Goal: Task Accomplishment & Management: Manage account settings

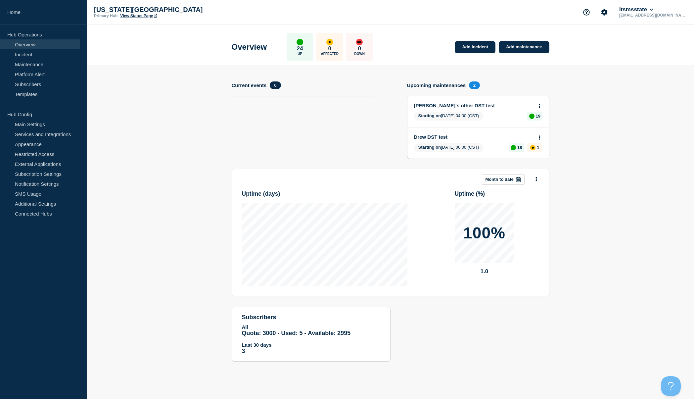
click at [5, 260] on aside "Home Hub Operations Overview Incident Maintenance Platform Alert Subscribers Te…" at bounding box center [43, 199] width 87 height 399
click at [36, 84] on link "Subscribers" at bounding box center [40, 84] width 80 height 10
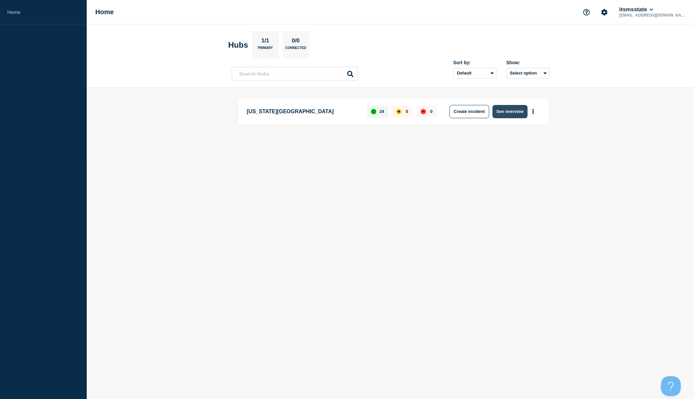
click at [512, 111] on button "See overview" at bounding box center [509, 111] width 35 height 13
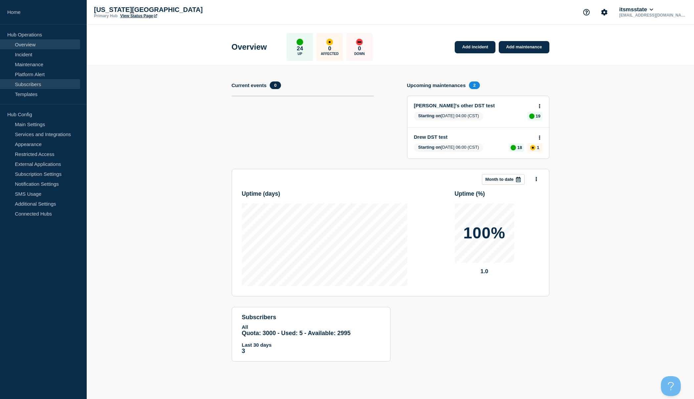
click at [31, 83] on link "Subscribers" at bounding box center [40, 84] width 80 height 10
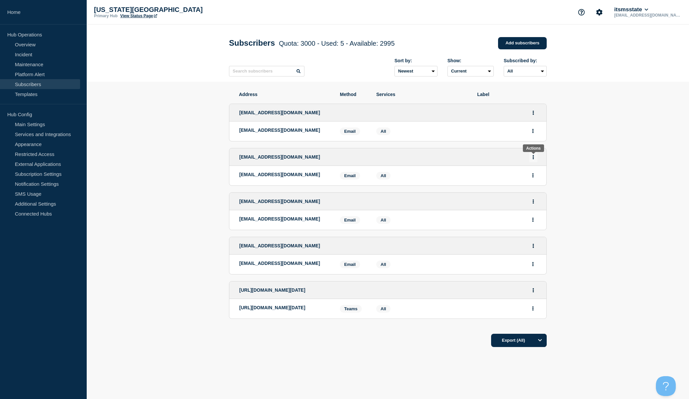
click at [534, 159] on icon "Actions" at bounding box center [533, 157] width 1 height 4
click at [577, 159] on section "Address Method Services Label trey.breckenridge@msstate.edu trey.breckenridge@m…" at bounding box center [388, 239] width 602 height 315
click at [533, 177] on icon "Actions" at bounding box center [532, 175] width 1 height 4
click at [593, 171] on section "Address Method Services Label trey.breckenridge@msstate.edu trey.breckenridge@m…" at bounding box center [388, 239] width 602 height 315
click at [33, 97] on link "Templates" at bounding box center [40, 94] width 80 height 10
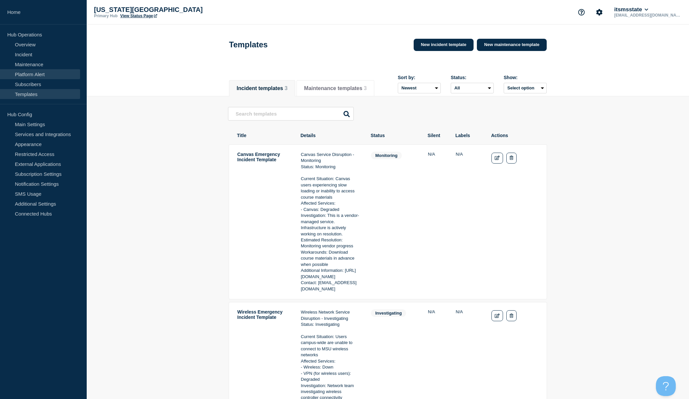
click at [26, 77] on link "Platform Alert" at bounding box center [40, 74] width 80 height 10
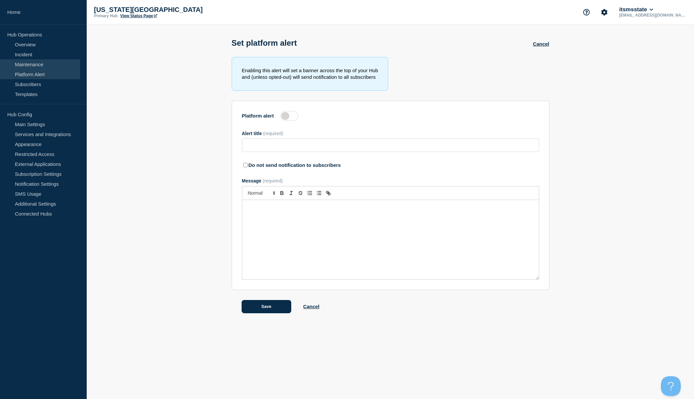
click at [32, 64] on link "Maintenance" at bounding box center [40, 64] width 80 height 10
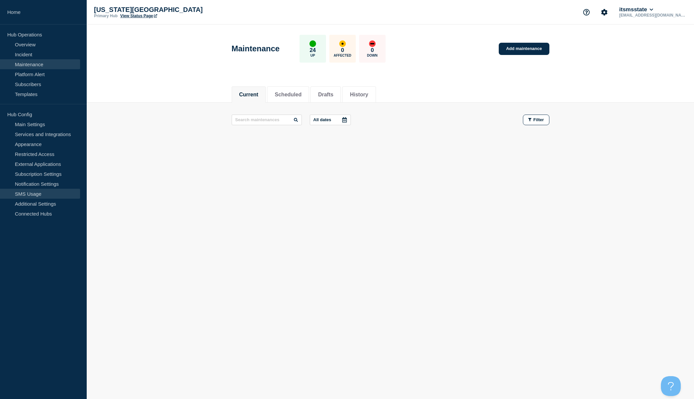
click at [35, 193] on link "SMS Usage" at bounding box center [40, 194] width 80 height 10
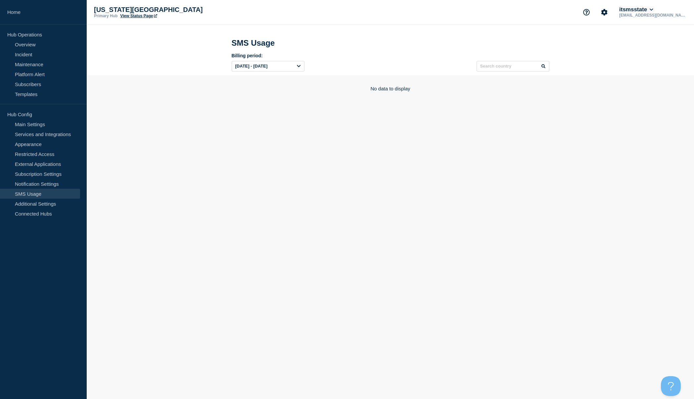
click at [653, 9] on icon at bounding box center [651, 10] width 4 height 4
click at [607, 12] on icon "Account settings" at bounding box center [604, 12] width 7 height 7
click at [630, 40] on link "Team Members" at bounding box center [635, 39] width 34 height 6
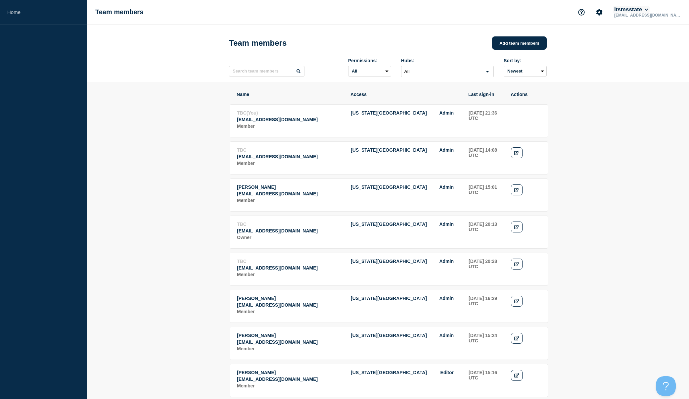
click at [648, 8] on icon at bounding box center [646, 10] width 4 height 4
click at [658, 63] on link "User settings" at bounding box center [663, 63] width 29 height 6
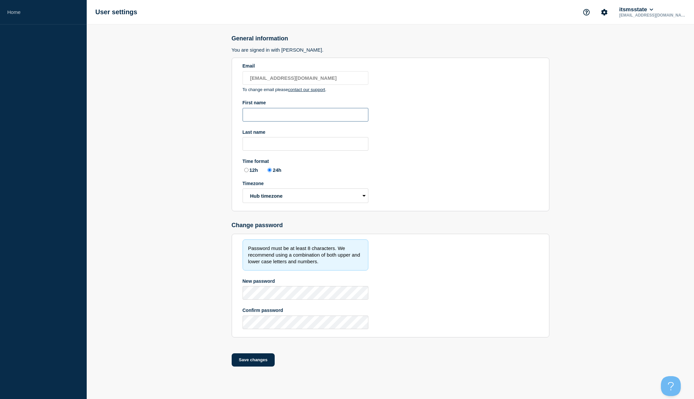
click at [278, 113] on input "First name" at bounding box center [305, 115] width 126 height 14
click at [607, 13] on icon "Account settings" at bounding box center [604, 12] width 6 height 6
click at [633, 41] on link "Team Members" at bounding box center [635, 39] width 34 height 6
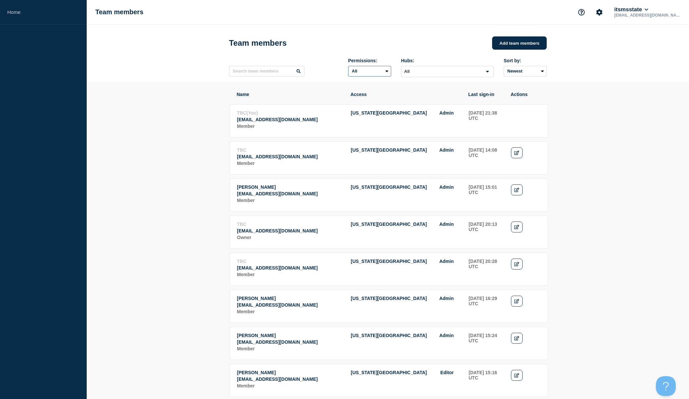
click at [386, 73] on select "All Admin Editor" at bounding box center [369, 71] width 43 height 11
click at [348, 67] on select "All Admin Editor" at bounding box center [369, 71] width 43 height 11
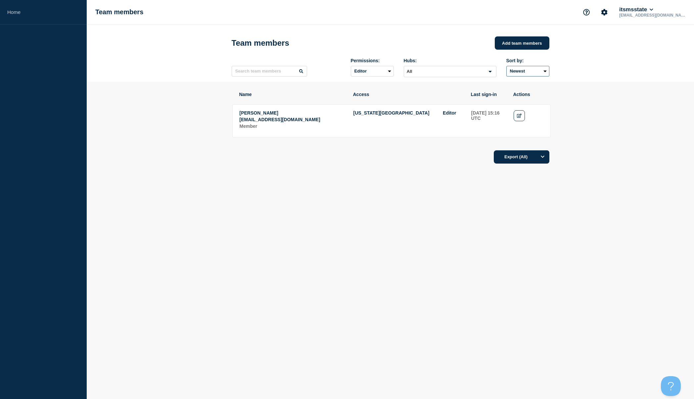
click at [545, 72] on select "Newest Oldest" at bounding box center [527, 71] width 43 height 11
click at [591, 71] on header "Team members Add team members Permissions: All Admin Editor Hubs: All Loading..…" at bounding box center [390, 52] width 607 height 57
click at [389, 72] on select "All Admin Editor" at bounding box center [372, 71] width 43 height 11
click at [351, 67] on select "All Admin Editor" at bounding box center [372, 71] width 43 height 11
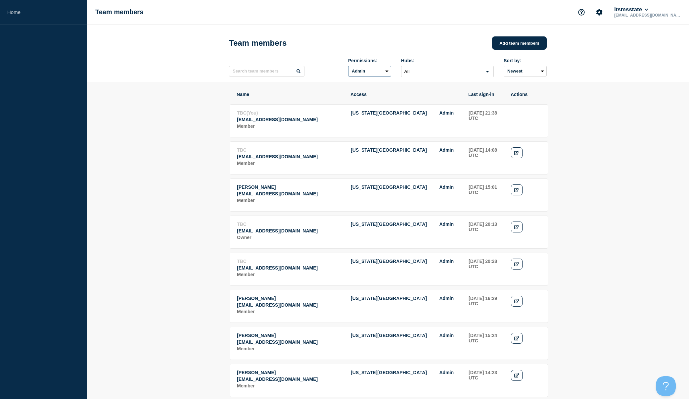
click at [386, 74] on select "All Admin Editor" at bounding box center [369, 71] width 43 height 11
select select "undefined"
click at [348, 67] on select "All Admin Editor" at bounding box center [369, 71] width 43 height 11
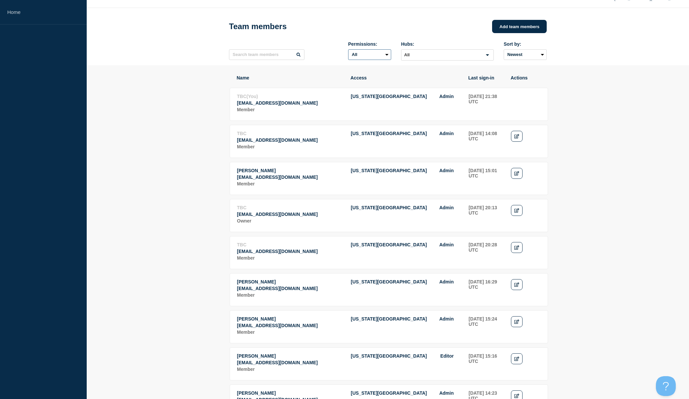
scroll to position [14, 0]
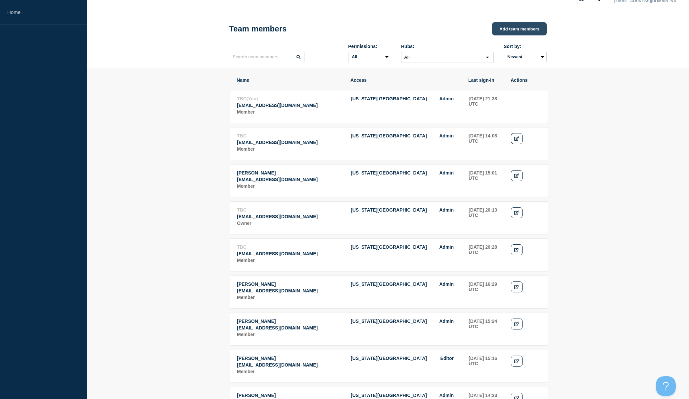
click at [518, 30] on button "Add team members" at bounding box center [519, 28] width 55 height 13
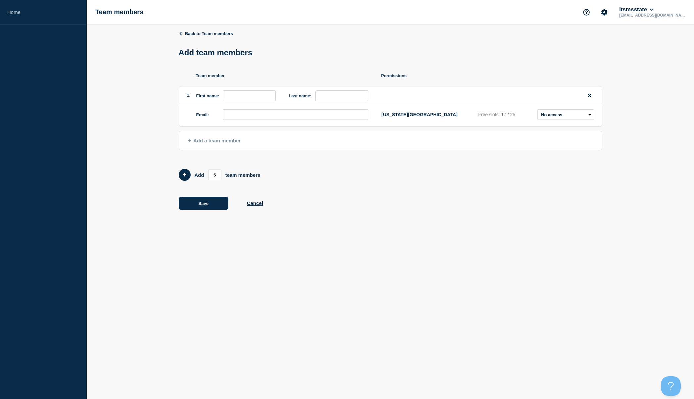
click at [505, 116] on p "Free slots: 17 / 25" at bounding box center [506, 114] width 57 height 5
click at [590, 117] on select "Admin Manager Editor No access" at bounding box center [565, 114] width 57 height 11
click at [537, 111] on select "Admin Manager Editor No access" at bounding box center [565, 114] width 57 height 11
click at [589, 115] on select "Admin Manager Editor No access" at bounding box center [565, 114] width 57 height 11
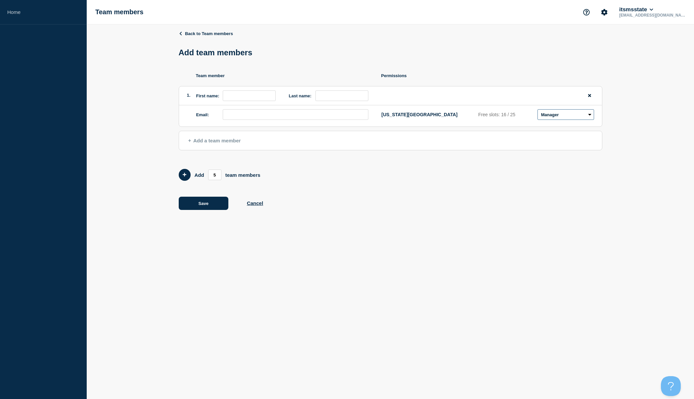
click at [537, 111] on select "Admin Manager Editor No access" at bounding box center [565, 114] width 57 height 11
click at [590, 116] on select "Admin Manager Editor No access" at bounding box center [565, 114] width 57 height 11
click at [537, 111] on select "Admin Manager Editor No access" at bounding box center [565, 114] width 57 height 11
click at [588, 116] on select "Admin Manager Editor No access" at bounding box center [565, 114] width 57 height 11
select select "3"
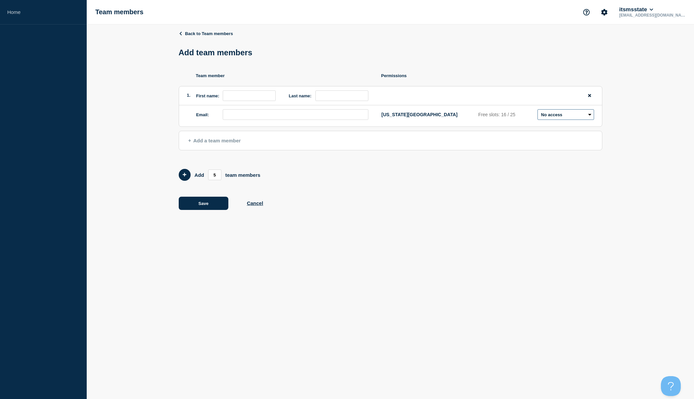
click at [537, 111] on select "Admin Manager Editor No access" at bounding box center [565, 114] width 57 height 11
click at [671, 385] on button "Open Beacon popover" at bounding box center [669, 384] width 20 height 20
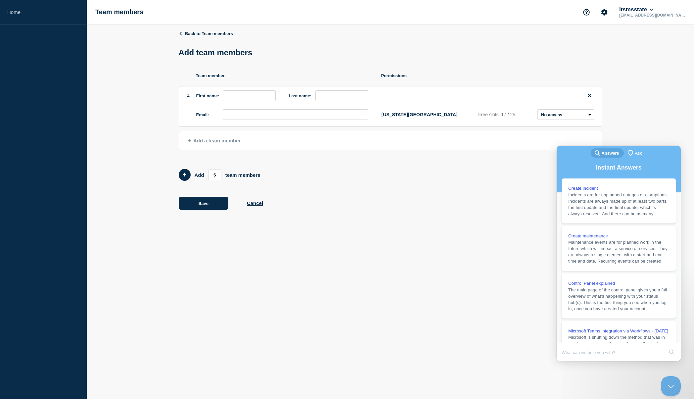
click at [477, 206] on div "Save Cancel" at bounding box center [390, 202] width 423 height 13
click at [665, 137] on div "Back to Team members Add team members Team member Permissions 1. First name: La…" at bounding box center [390, 124] width 607 height 201
drag, startPoint x: 673, startPoint y: 387, endPoint x: 1173, endPoint y: 658, distance: 569.1
click at [672, 386] on button "Close Beacon popover" at bounding box center [669, 384] width 20 height 20
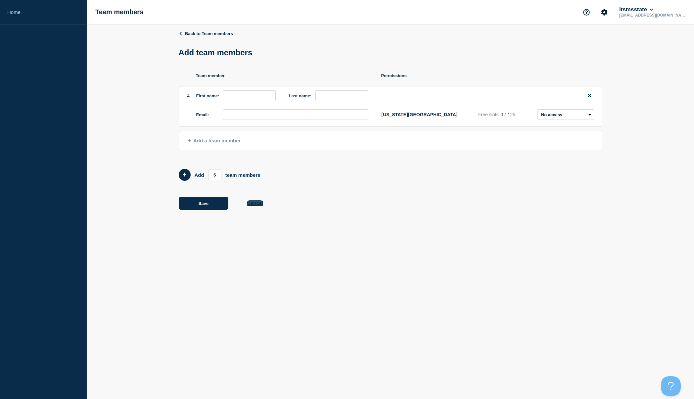
click at [260, 205] on button "Cancel" at bounding box center [255, 203] width 16 height 6
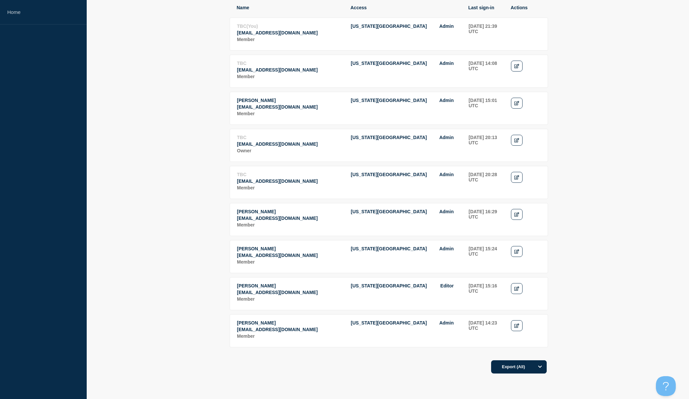
scroll to position [99, 0]
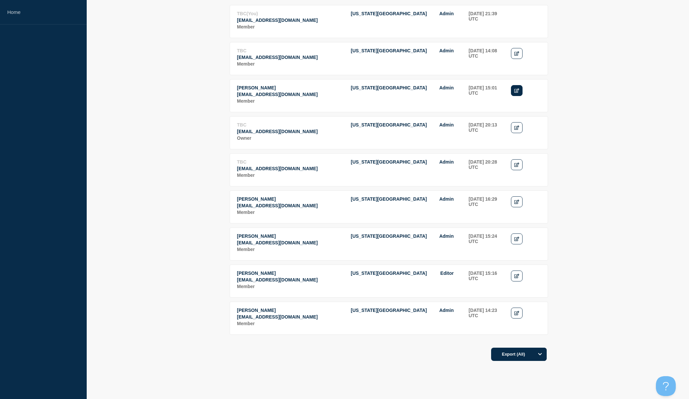
click at [516, 93] on icon "Edit" at bounding box center [516, 90] width 5 height 4
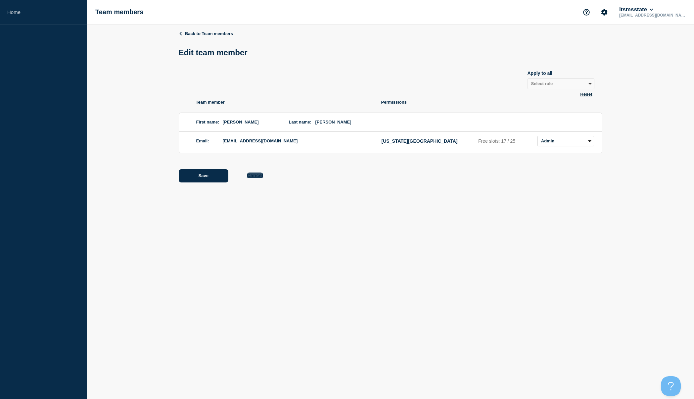
click at [254, 176] on button "Cancel" at bounding box center [255, 175] width 16 height 6
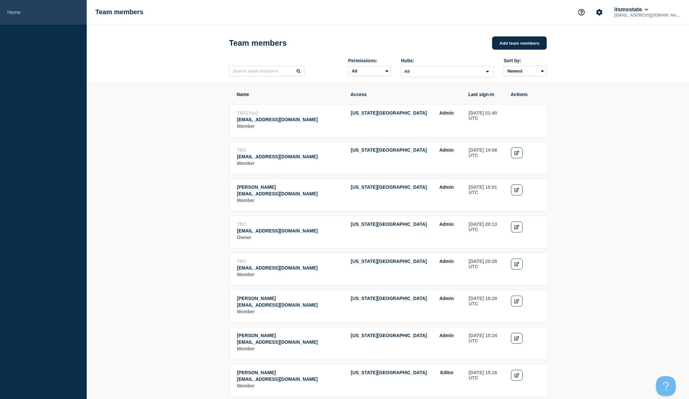
click at [17, 11] on link "Home" at bounding box center [43, 12] width 87 height 24
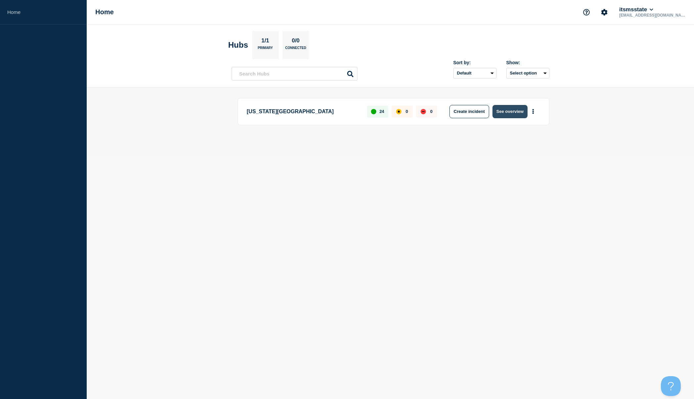
click at [517, 111] on button "See overview" at bounding box center [509, 111] width 35 height 13
